Goal: Navigation & Orientation: Find specific page/section

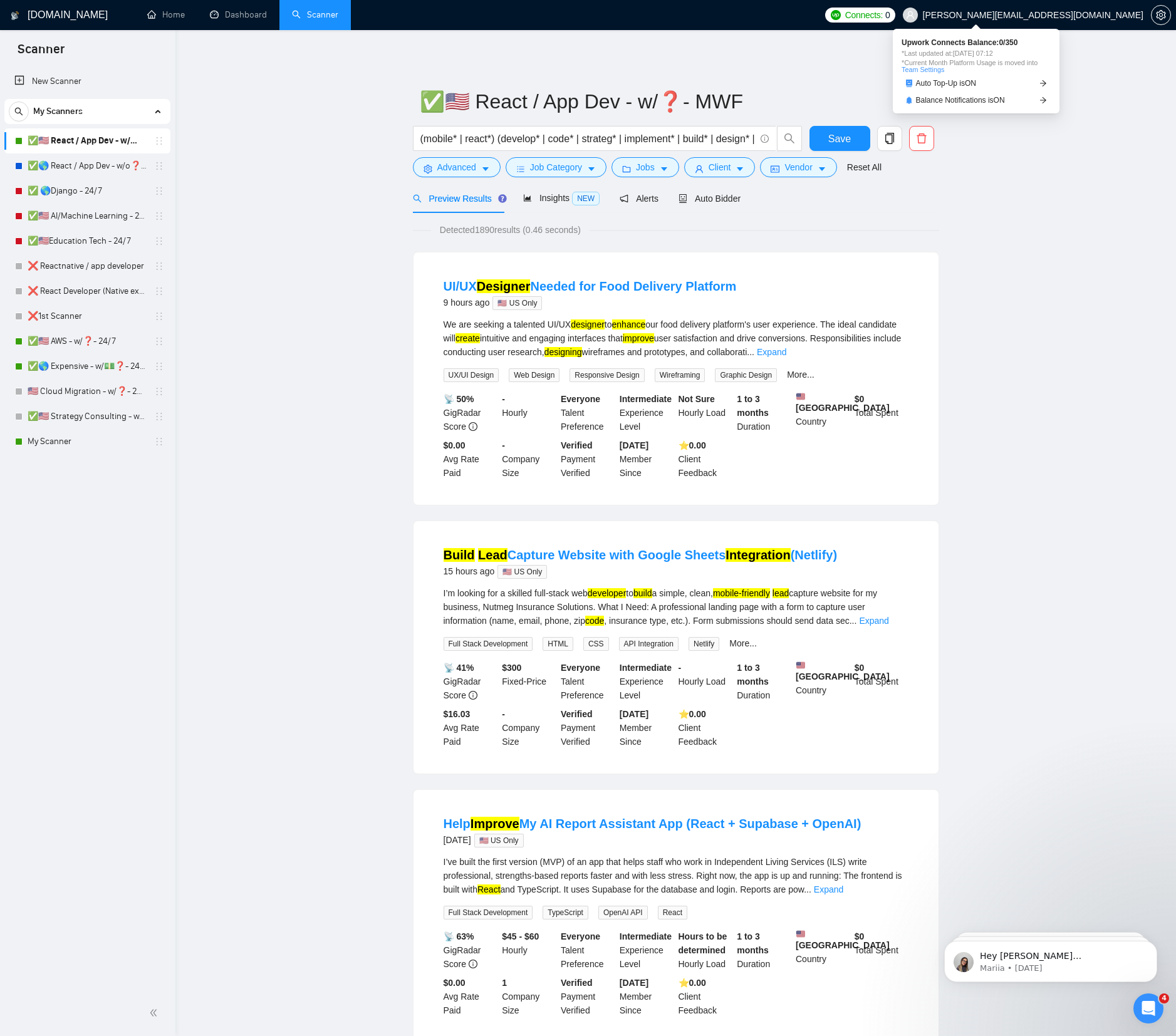
click at [890, 14] on span "0" at bounding box center [887, 15] width 5 height 14
click at [882, 16] on span "Connects:" at bounding box center [864, 15] width 38 height 14
click at [1001, 79] on link "Auto Top-Up is ON" at bounding box center [976, 83] width 149 height 13
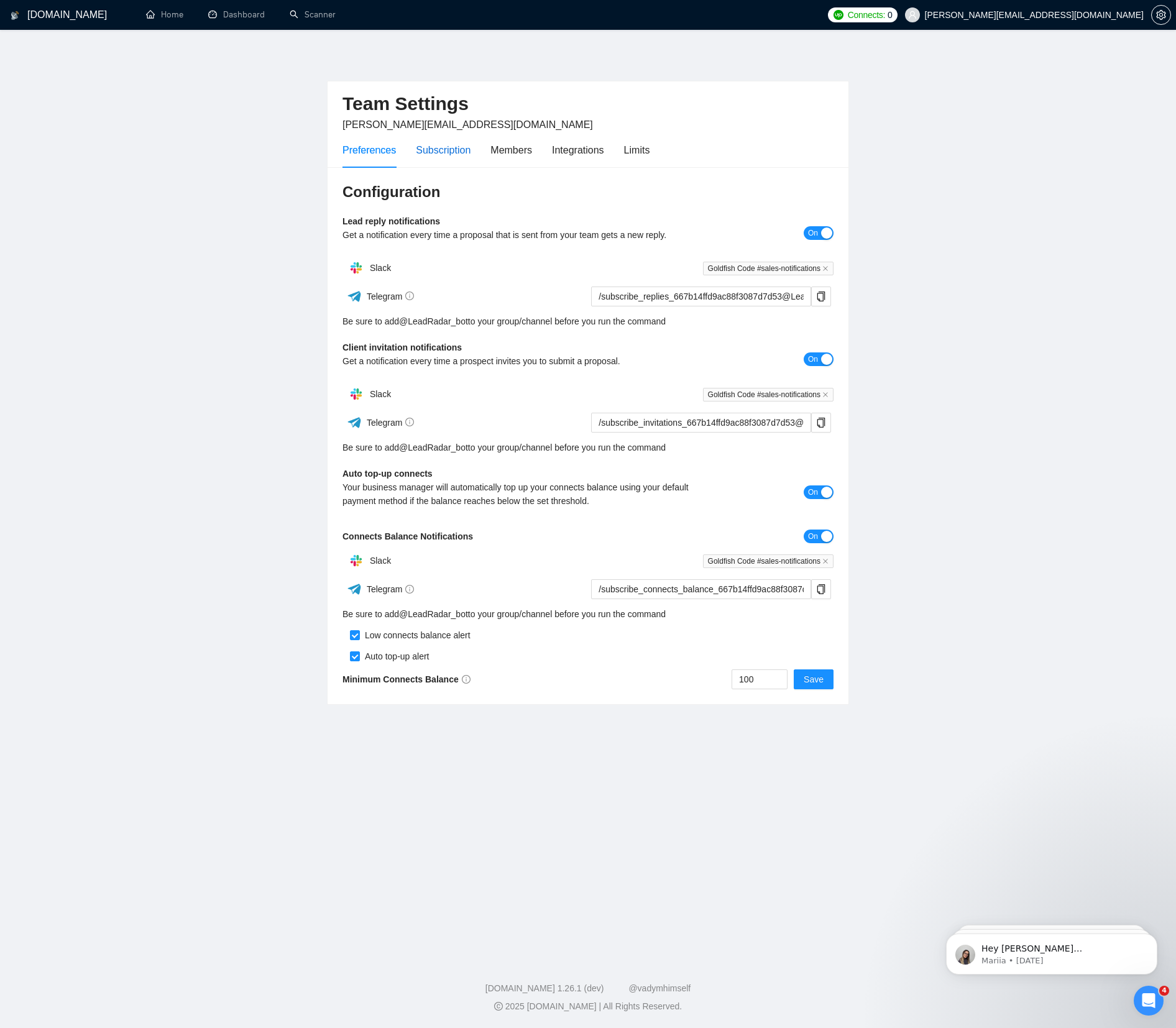
click at [447, 145] on div "Subscription" at bounding box center [444, 151] width 55 height 16
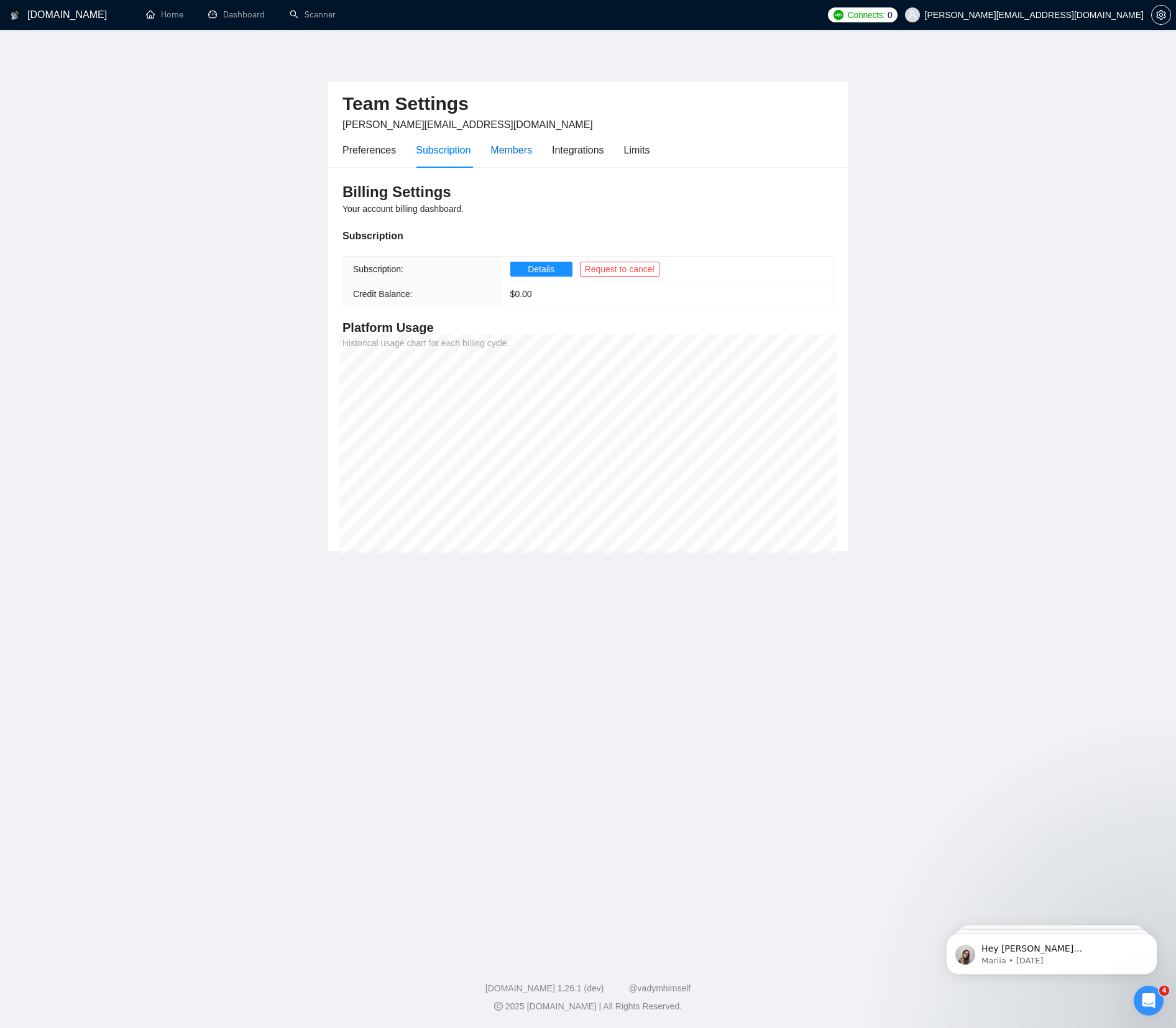
click at [512, 149] on div "Members" at bounding box center [511, 151] width 41 height 16
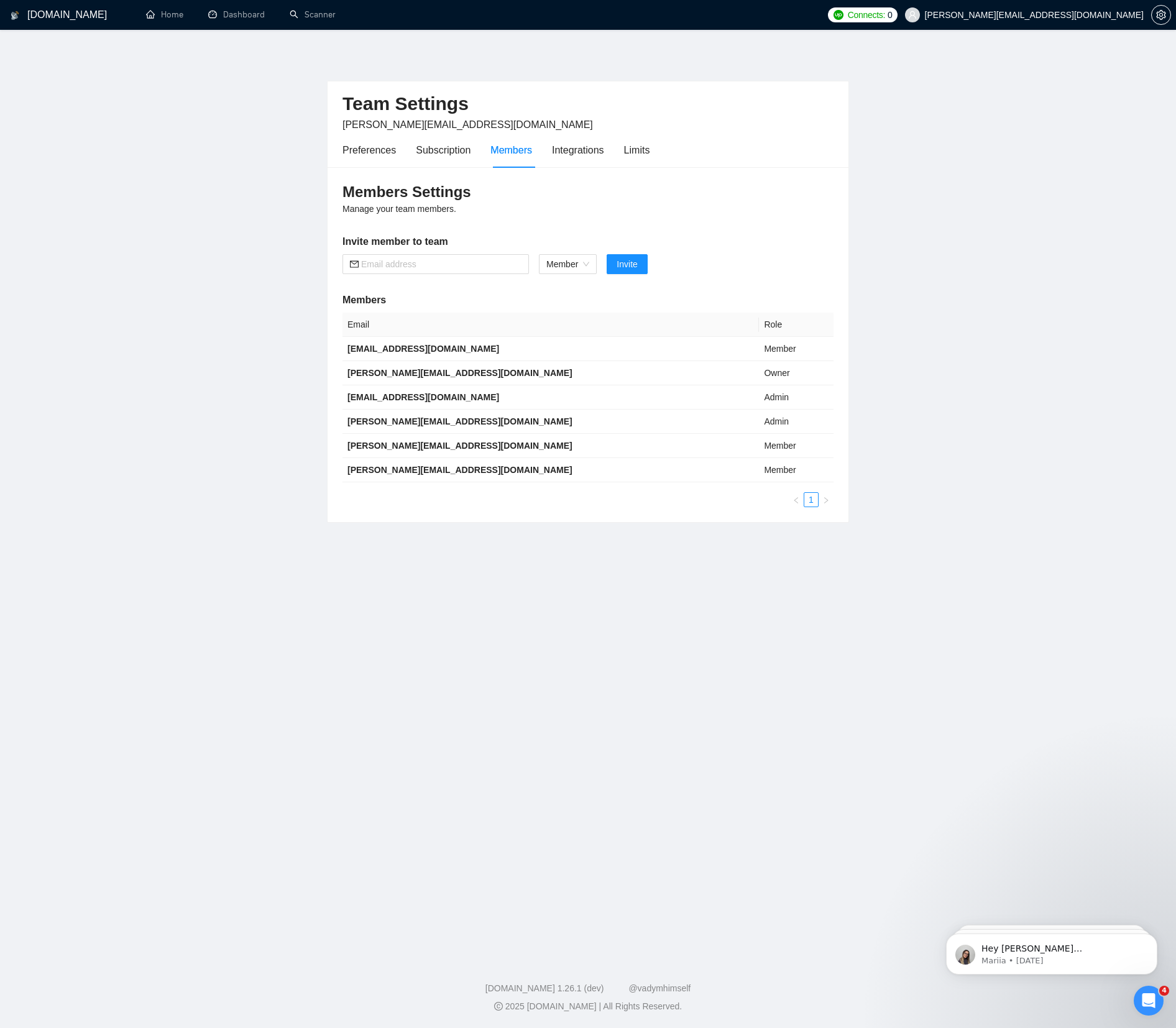
click at [609, 148] on div "Preferences Subscription Members Integrations Limits" at bounding box center [496, 151] width 307 height 35
click at [602, 150] on div "Integrations" at bounding box center [578, 151] width 52 height 16
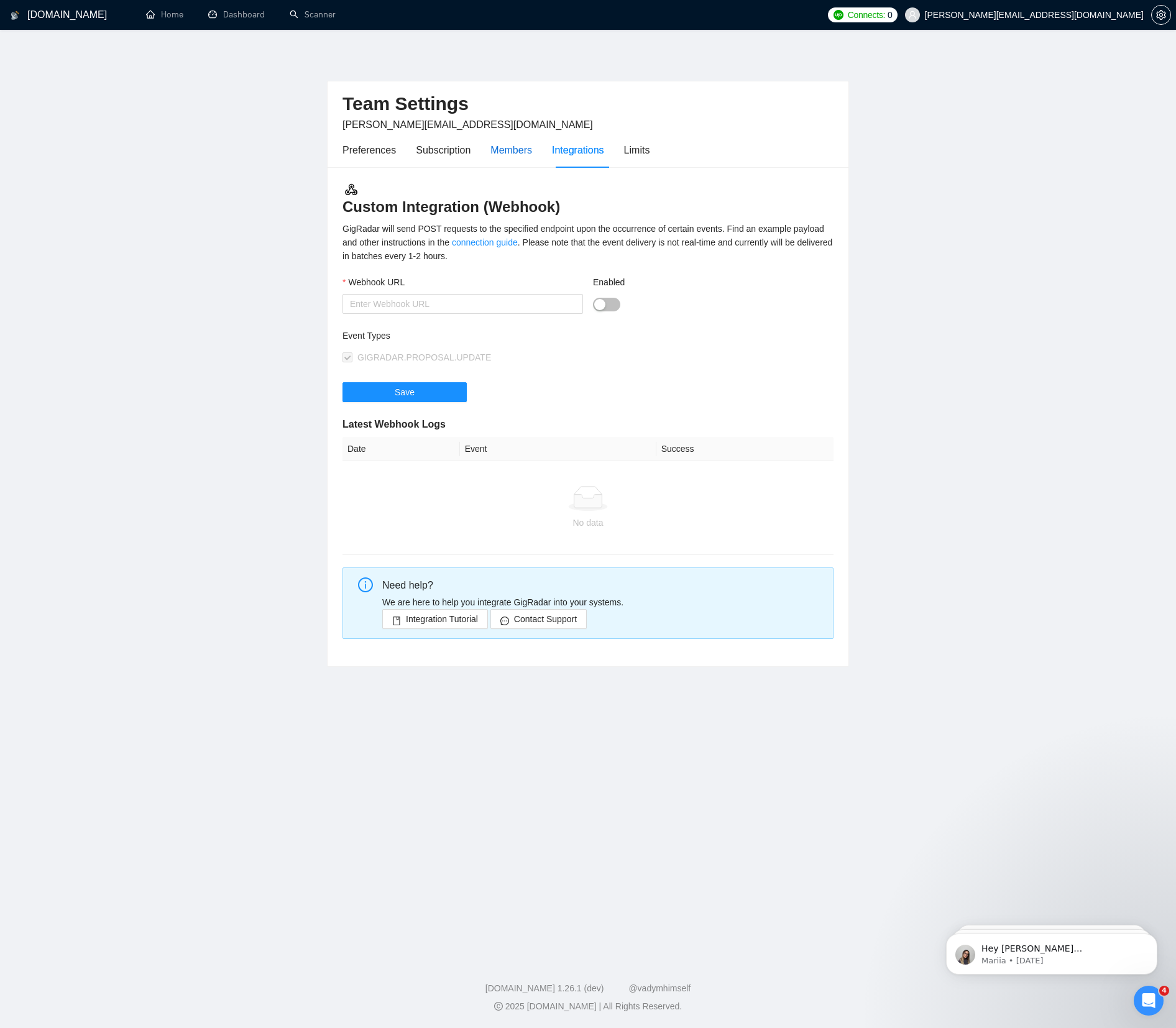
click at [530, 148] on div "Members" at bounding box center [511, 151] width 41 height 16
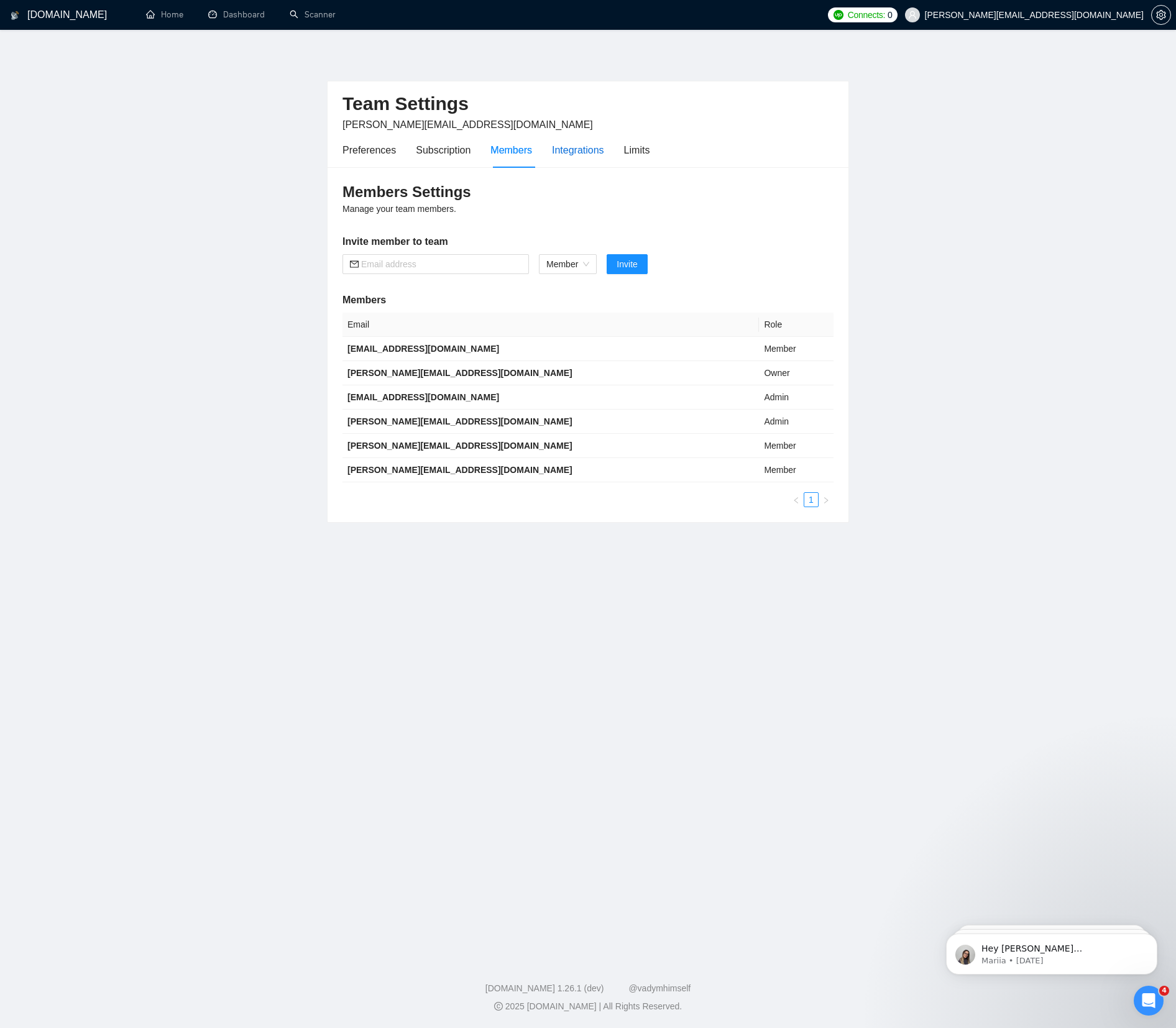
click at [560, 148] on div "Integrations" at bounding box center [578, 151] width 52 height 16
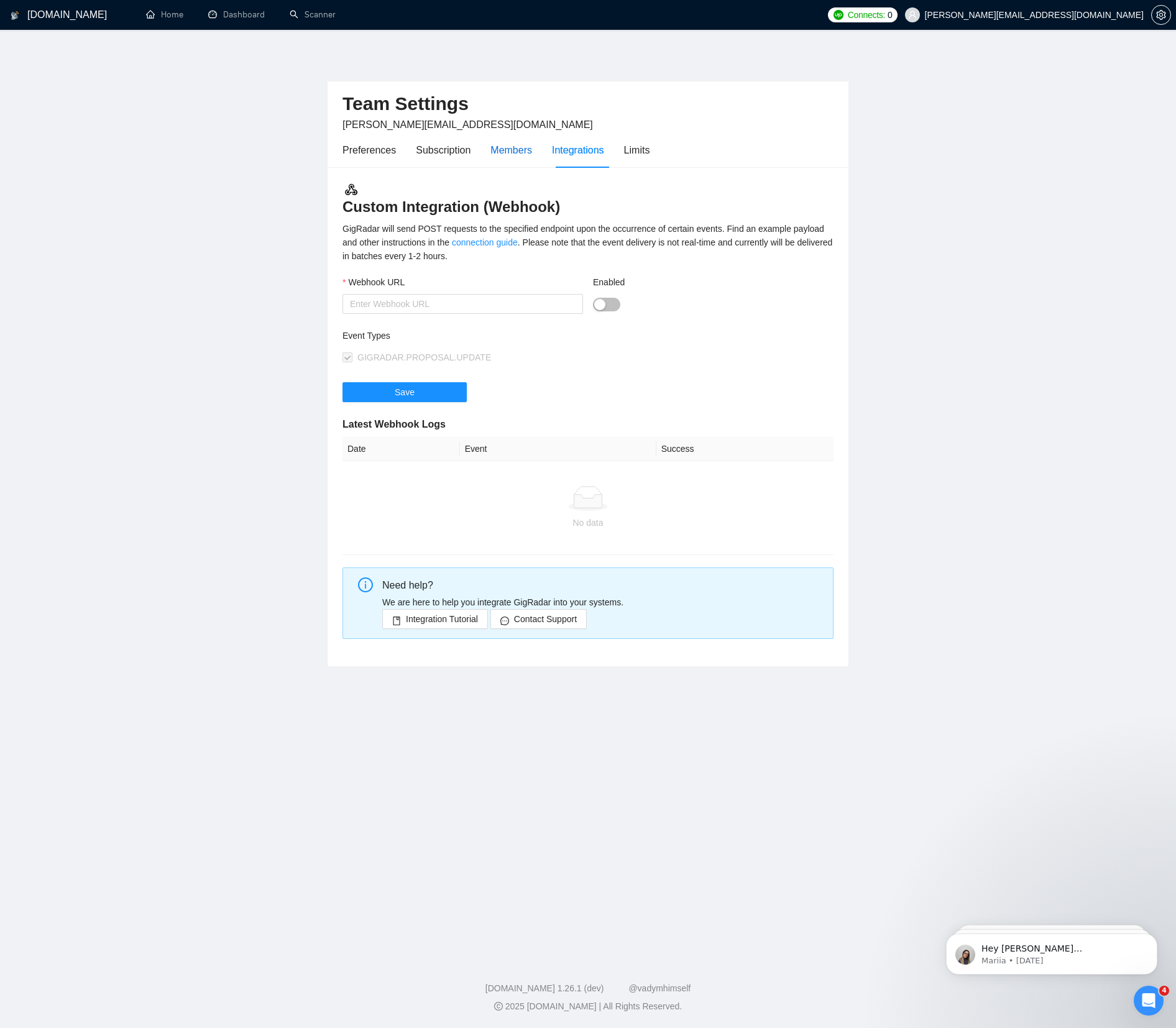
click at [518, 154] on div "Members" at bounding box center [511, 151] width 41 height 16
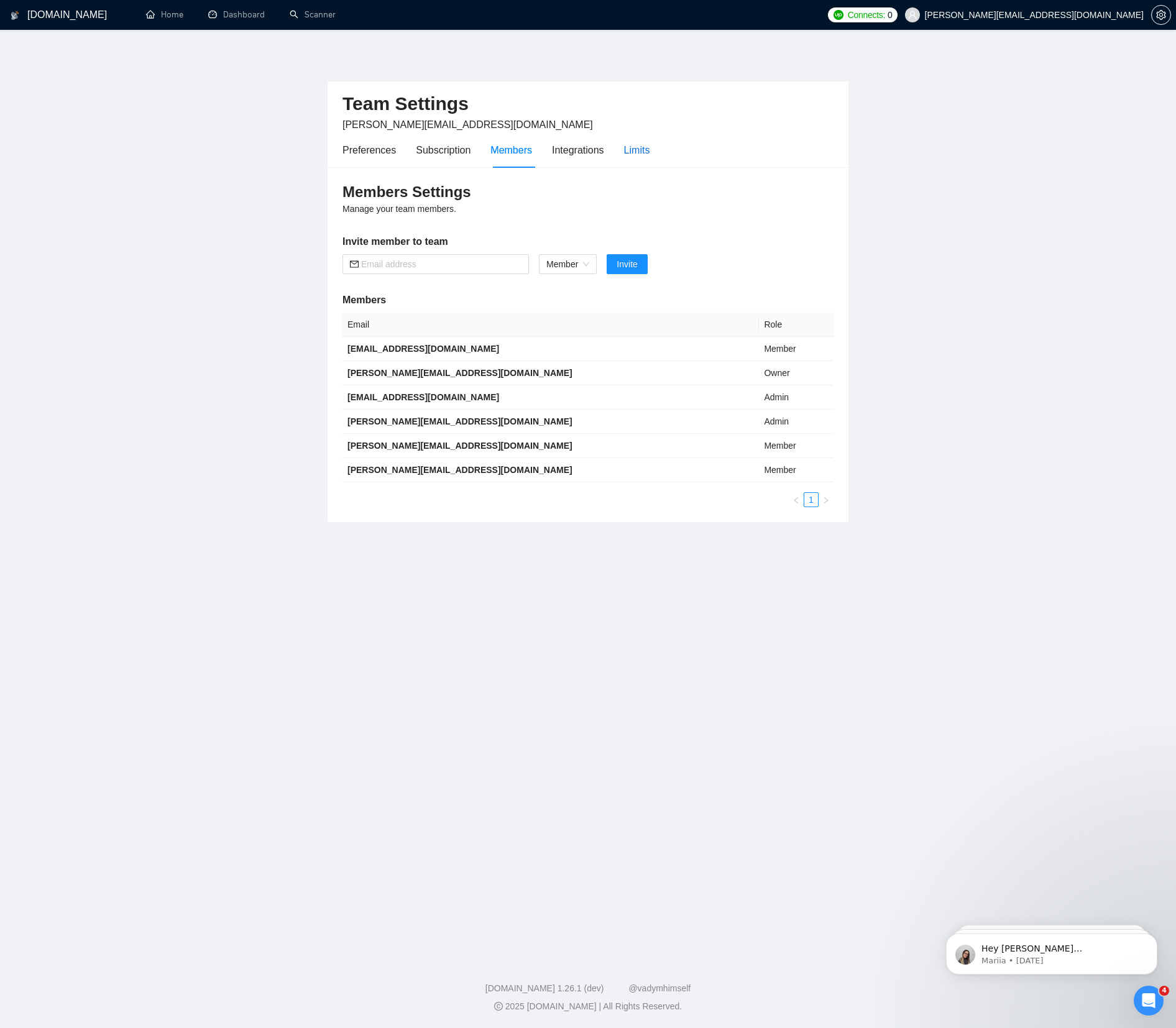
click at [650, 154] on div "Limits" at bounding box center [637, 151] width 27 height 16
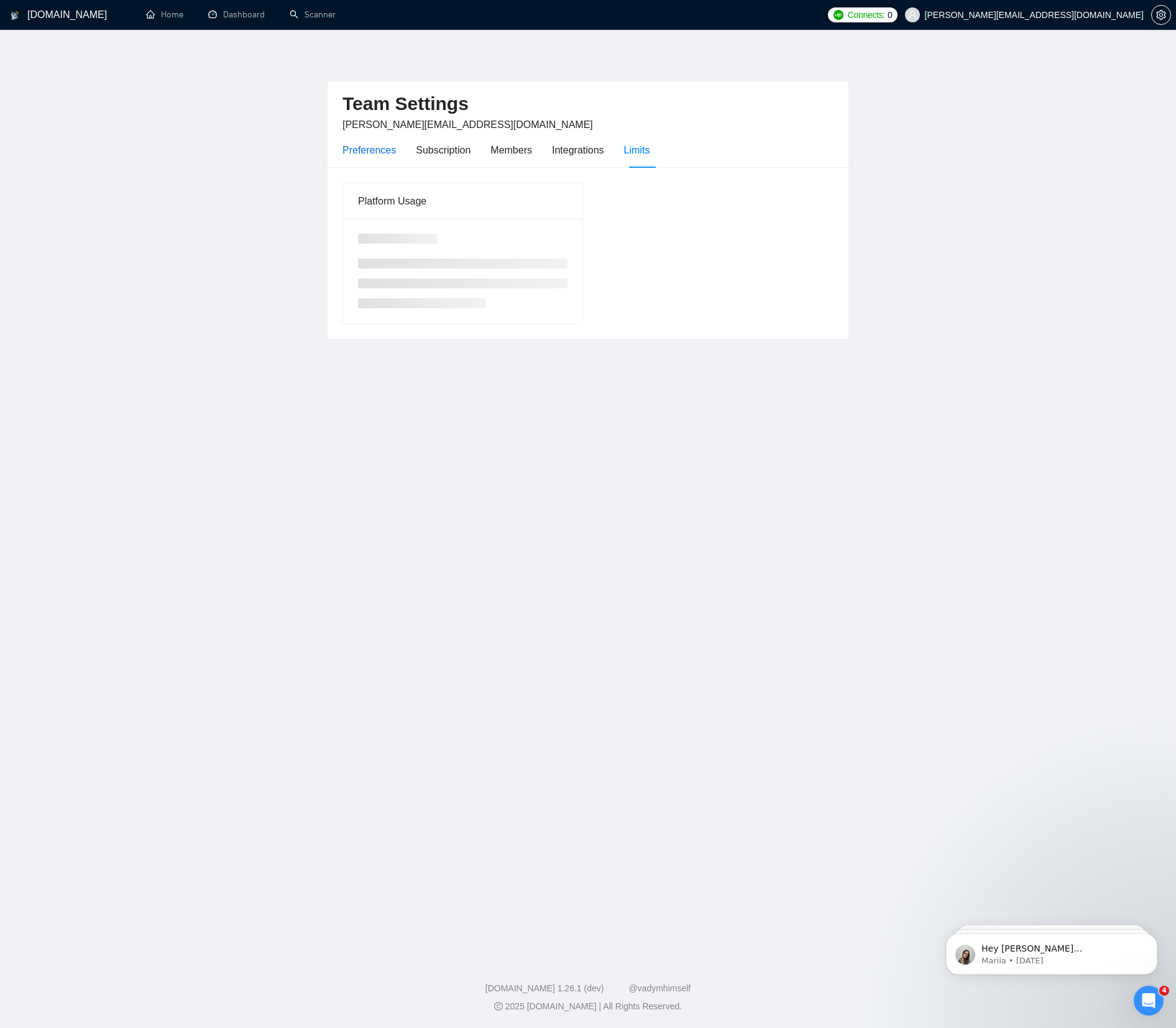
click at [347, 146] on div "Preferences" at bounding box center [369, 151] width 53 height 16
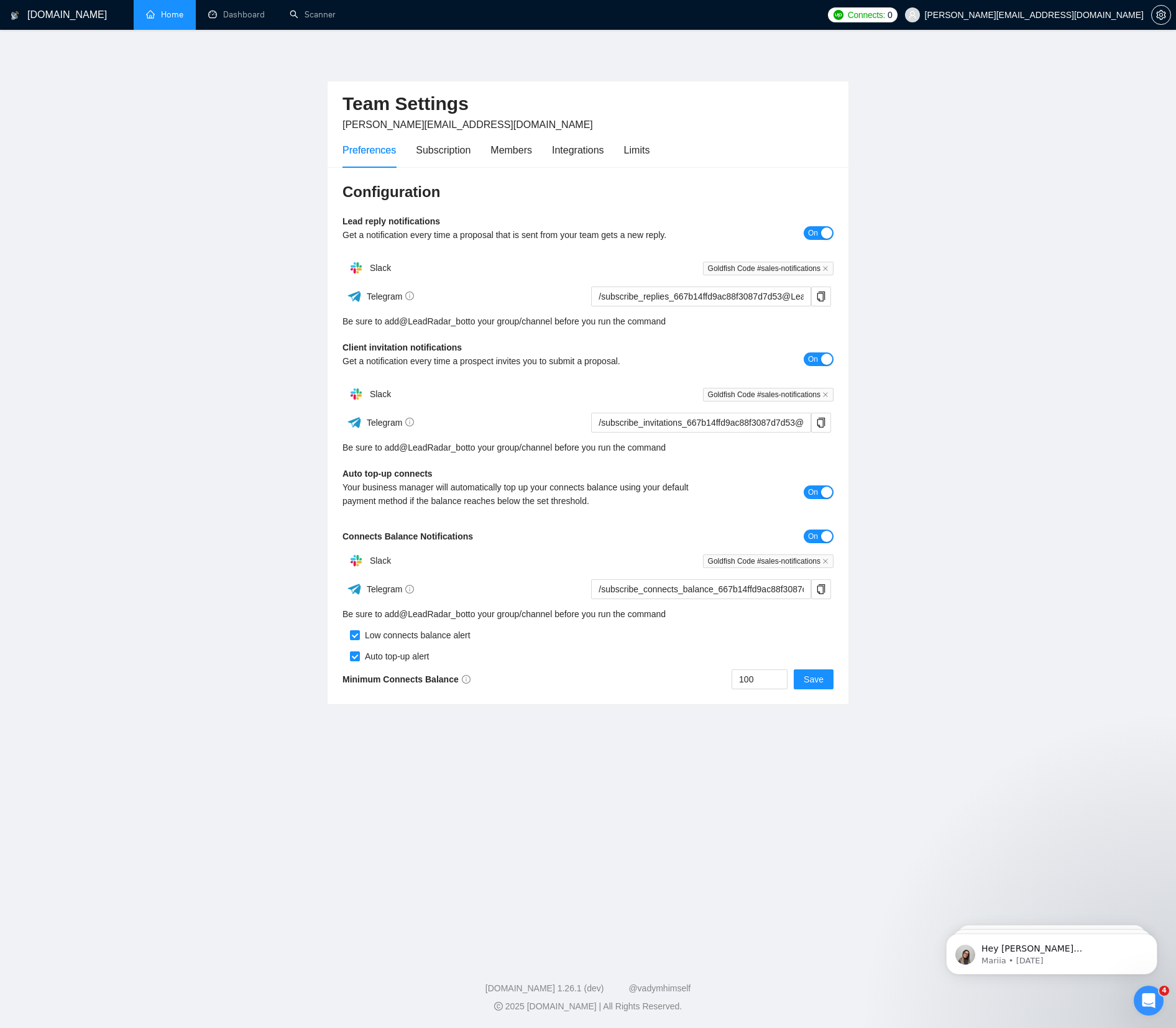
click at [154, 19] on link "Home" at bounding box center [164, 14] width 37 height 11
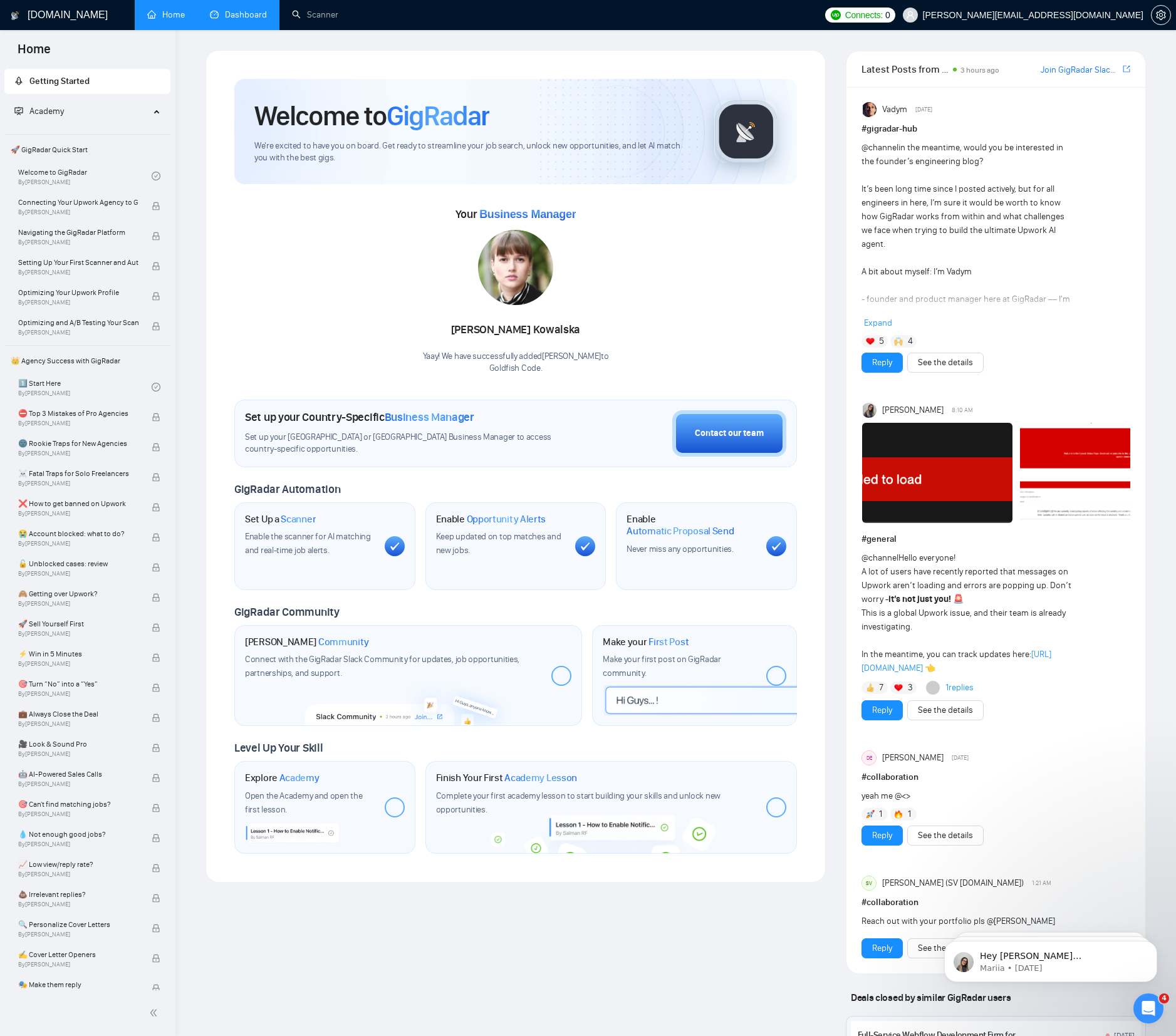
click at [225, 20] on link "Dashboard" at bounding box center [238, 14] width 57 height 11
